Goal: Information Seeking & Learning: Learn about a topic

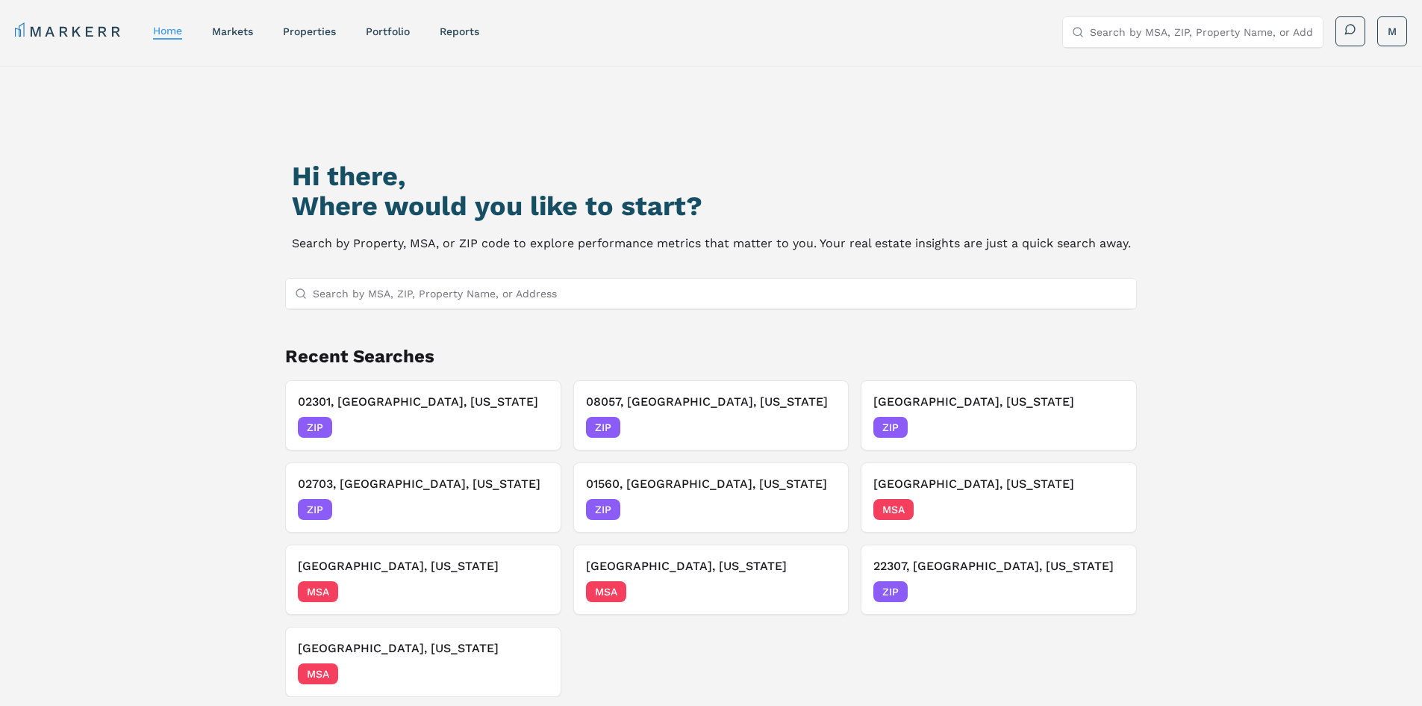
click at [703, 296] on input "Search by MSA, ZIP, Property Name, or Address" at bounding box center [720, 293] width 815 height 30
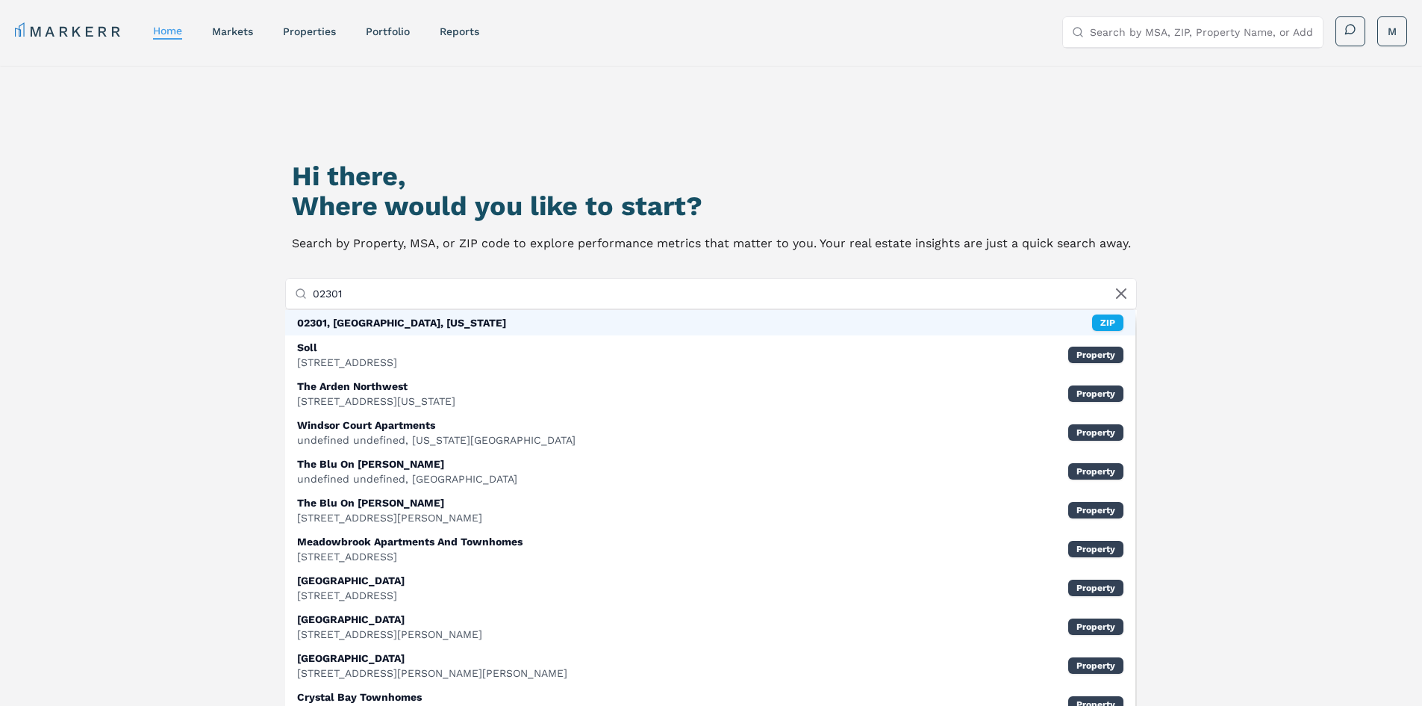
type input "02301"
click at [653, 312] on div "02301, [GEOGRAPHIC_DATA], [US_STATE] ZIP" at bounding box center [710, 322] width 851 height 25
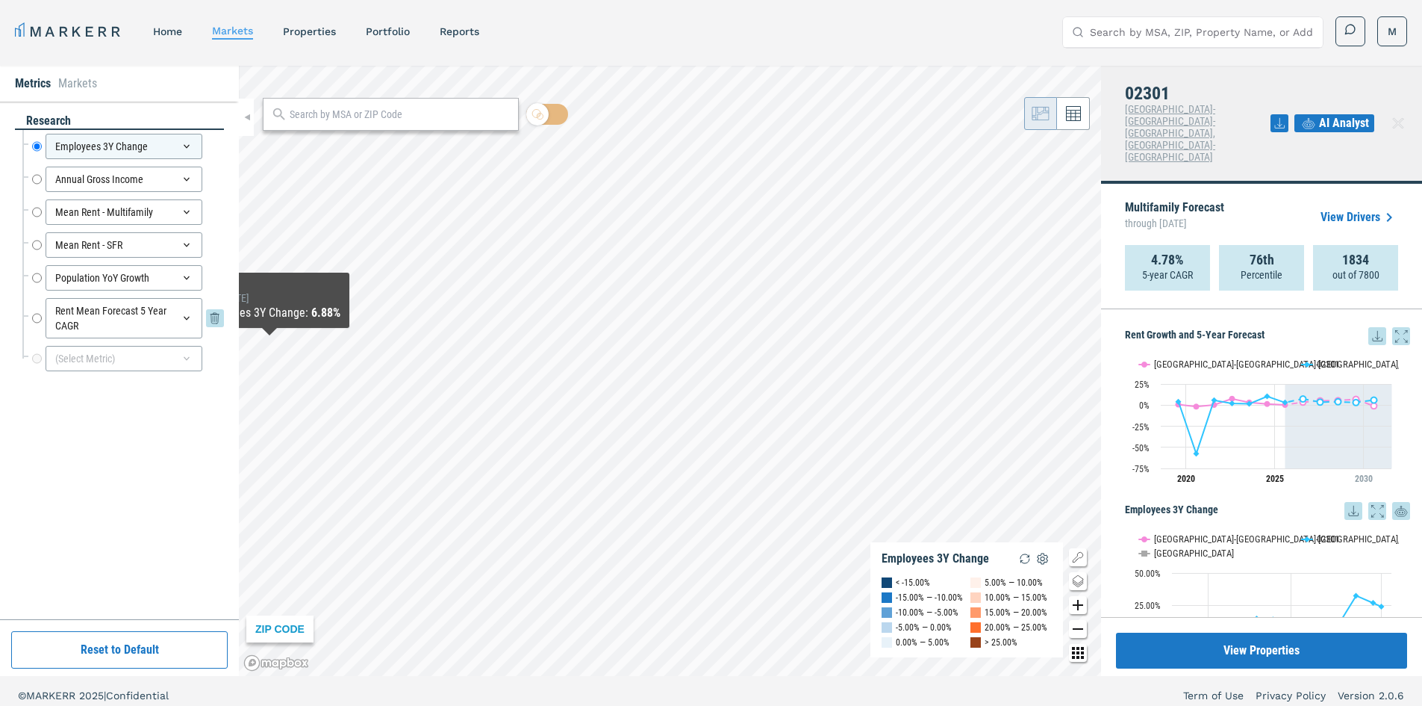
click at [34, 320] on input "Rent Mean Forecast 5 Year CAGR" at bounding box center [37, 318] width 10 height 40
radio input "false"
radio input "true"
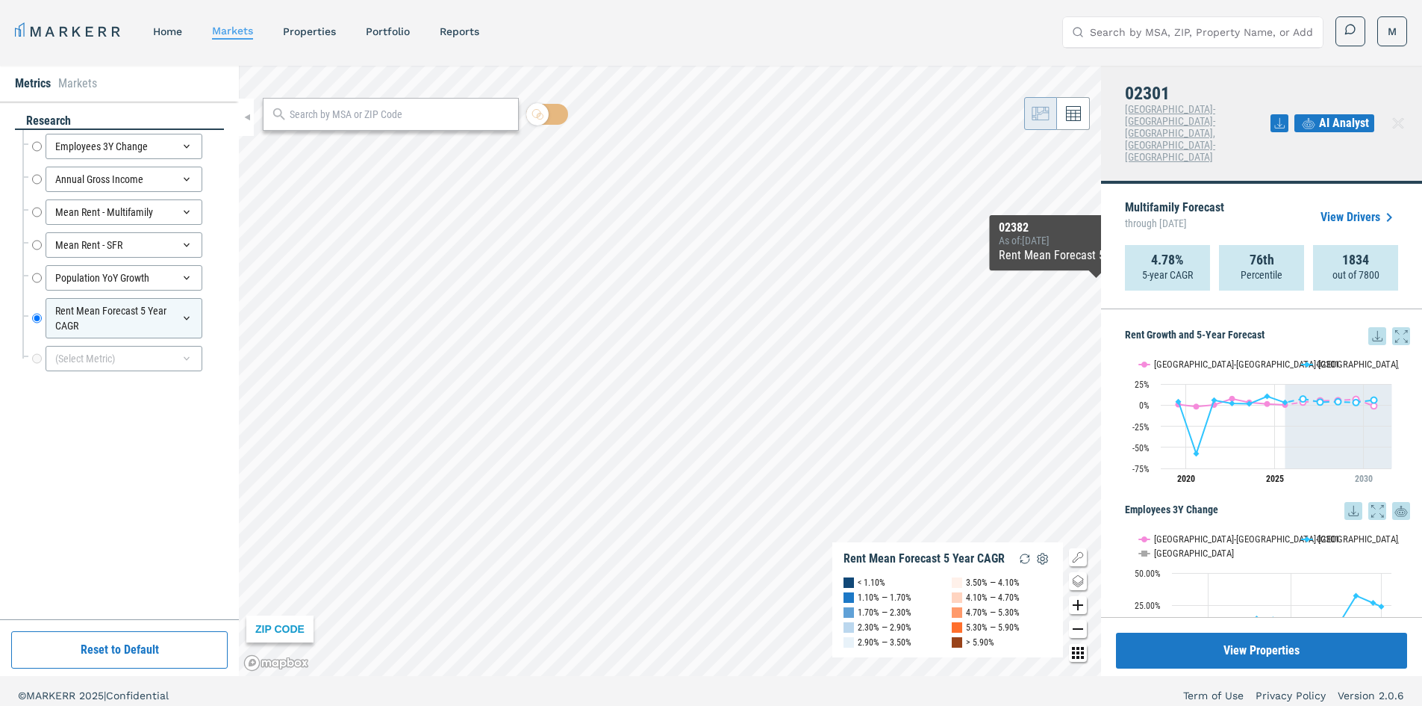
scroll to position [9, 0]
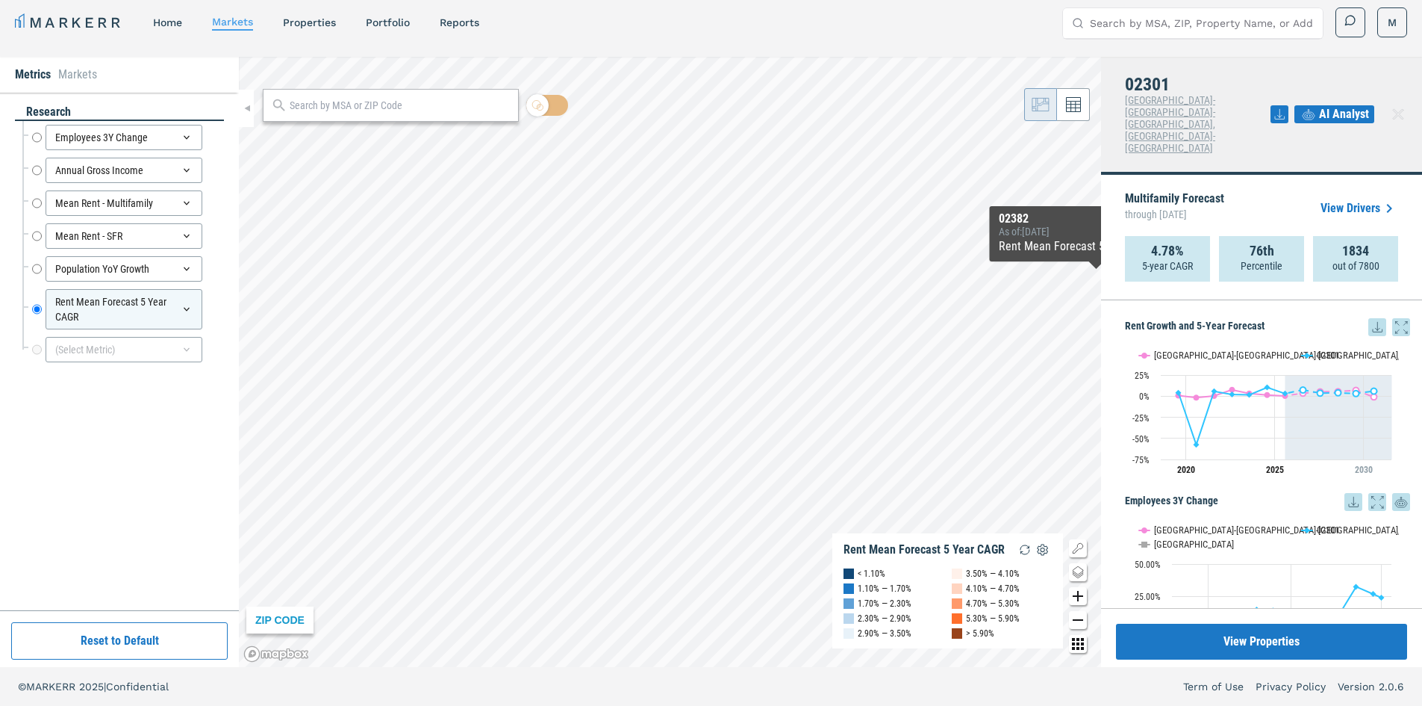
click at [1337, 199] on link "View Drivers" at bounding box center [1360, 208] width 78 height 18
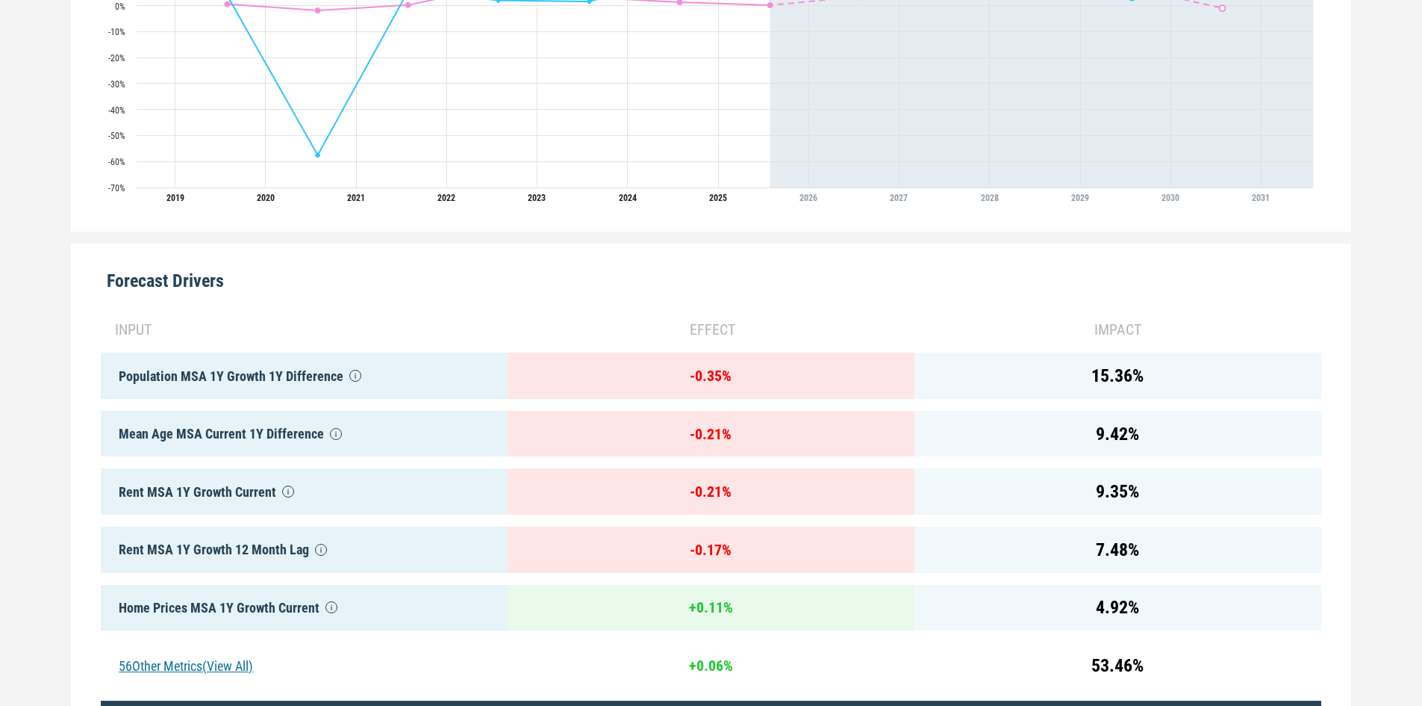
scroll to position [606, 0]
